Goal: Navigation & Orientation: Find specific page/section

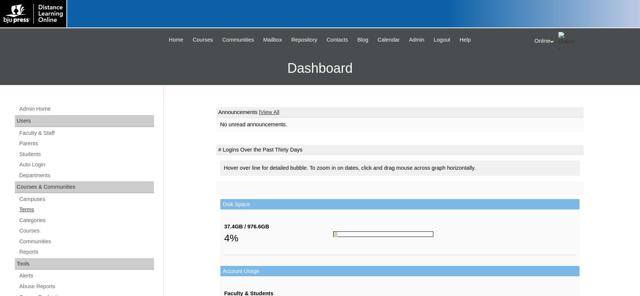
click at [31, 209] on link "Terms" at bounding box center [86, 209] width 135 height 9
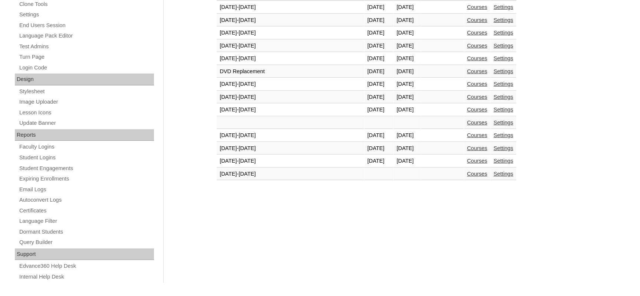
scroll to position [319, 0]
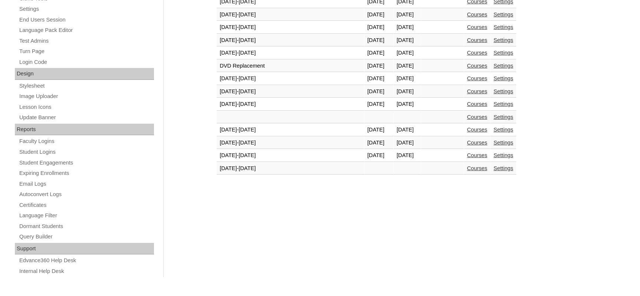
click at [467, 157] on link "Courses" at bounding box center [477, 155] width 20 height 6
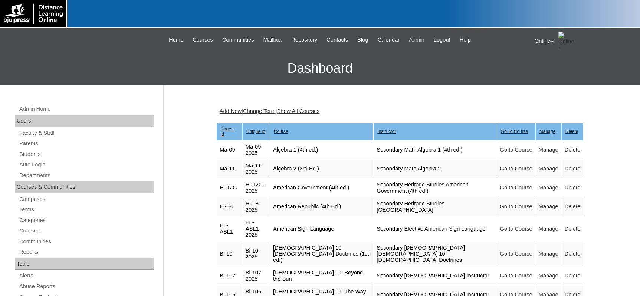
click at [422, 42] on span "Admin" at bounding box center [417, 40] width 16 height 9
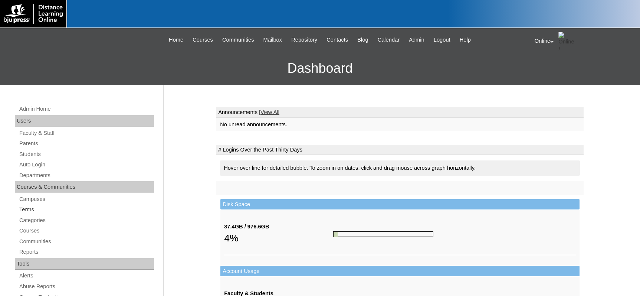
click at [33, 209] on link "Terms" at bounding box center [86, 209] width 135 height 9
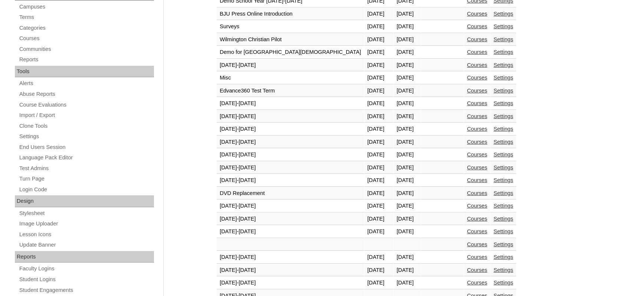
scroll to position [297, 0]
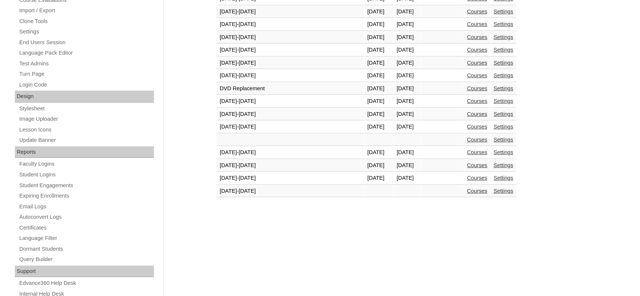
click at [467, 179] on link "Courses" at bounding box center [477, 178] width 20 height 6
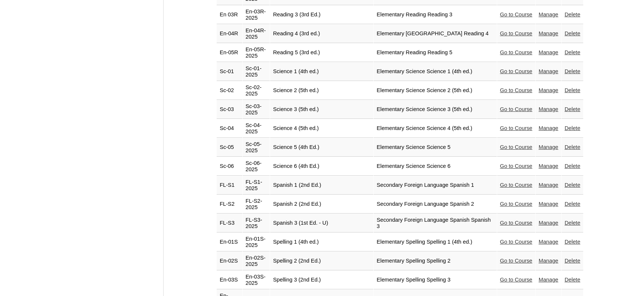
scroll to position [1652, 0]
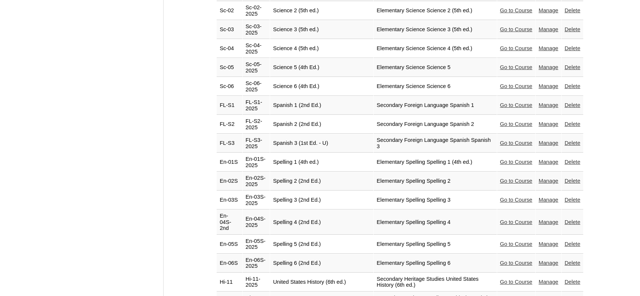
click at [500, 260] on link "Go to Course" at bounding box center [516, 263] width 32 height 6
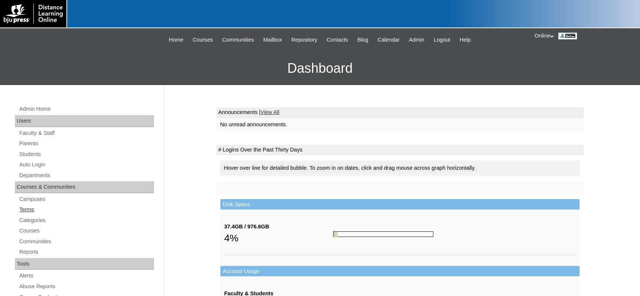
click at [29, 206] on link "Terms" at bounding box center [86, 209] width 135 height 9
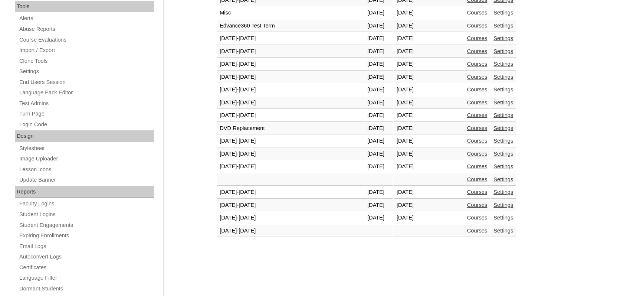
scroll to position [260, 0]
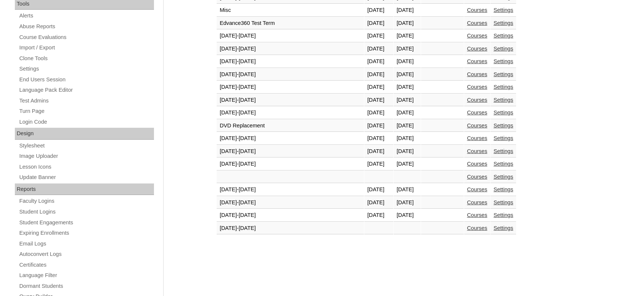
click at [467, 217] on link "Courses" at bounding box center [477, 215] width 20 height 6
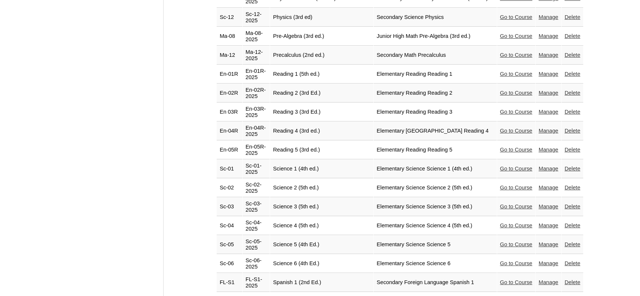
scroll to position [1652, 0]
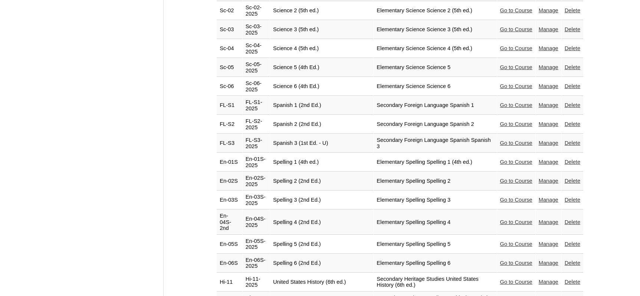
click at [507, 241] on link "Go to Course" at bounding box center [516, 244] width 32 height 6
